Goal: Task Accomplishment & Management: Manage account settings

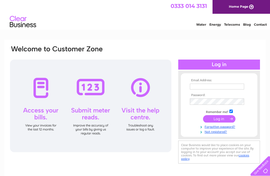
click at [199, 85] on input "text" at bounding box center [217, 86] width 54 height 6
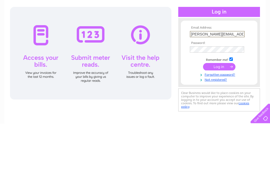
type input "Richard.ogle@virgin.net"
click at [219, 115] on input "submit" at bounding box center [219, 118] width 32 height 7
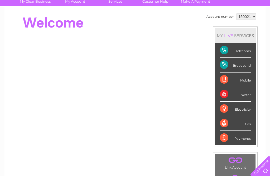
scroll to position [43, 0]
click at [244, 53] on div "Telecoms" at bounding box center [235, 50] width 31 height 15
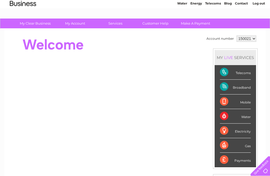
scroll to position [0, 0]
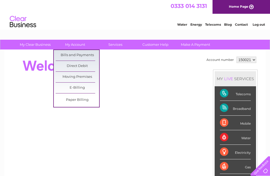
click at [62, 55] on link "Bills and Payments" at bounding box center [78, 55] width 44 height 11
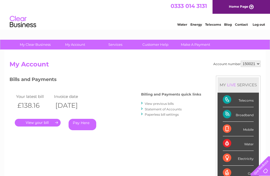
click at [35, 122] on link "." at bounding box center [38, 123] width 46 height 8
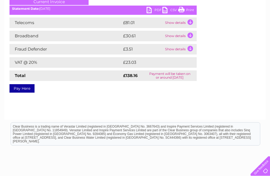
scroll to position [79, 0]
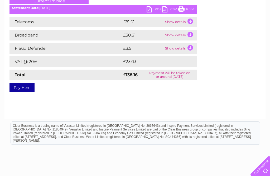
click at [151, 9] on link "PDF" at bounding box center [155, 10] width 16 height 8
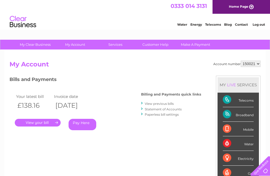
click at [257, 24] on link "Log out" at bounding box center [259, 24] width 12 height 4
